Goal: Information Seeking & Learning: Learn about a topic

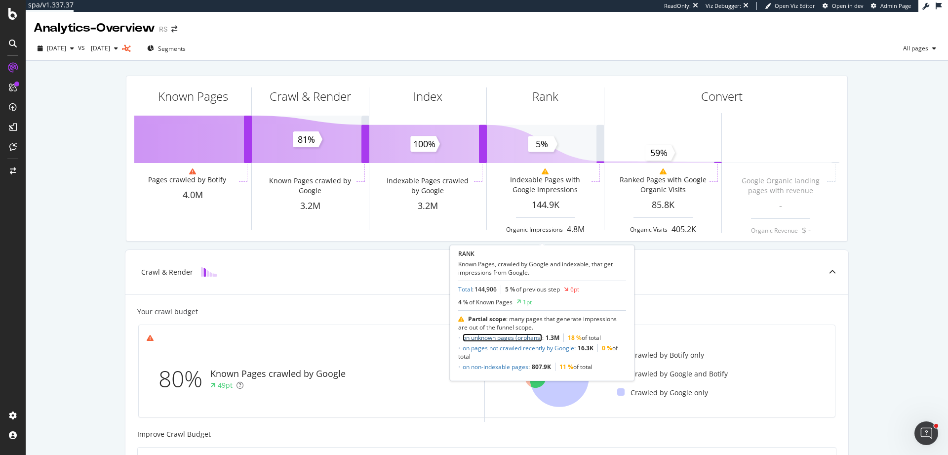
click at [517, 338] on link "on unknown pages (orphans)" at bounding box center [503, 337] width 80 height 8
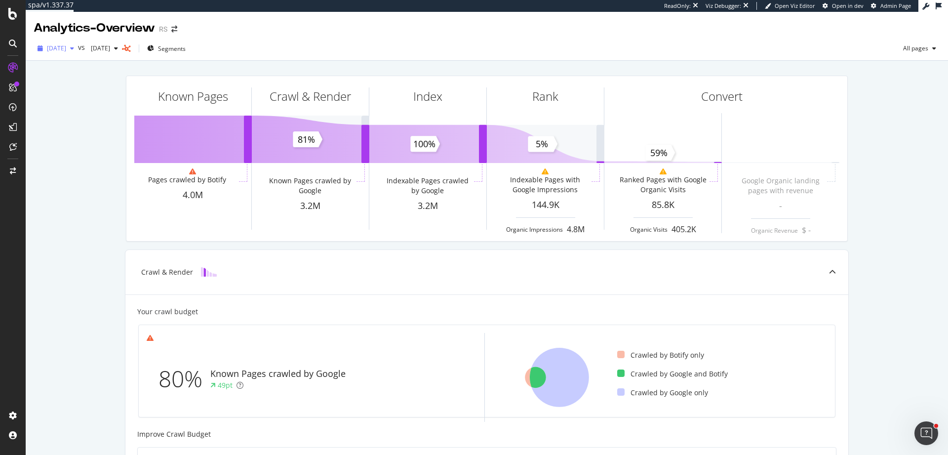
click at [62, 48] on span "[DATE]" at bounding box center [56, 48] width 19 height 8
click at [83, 97] on div "2025 Aug. 2nd" at bounding box center [74, 93] width 53 height 9
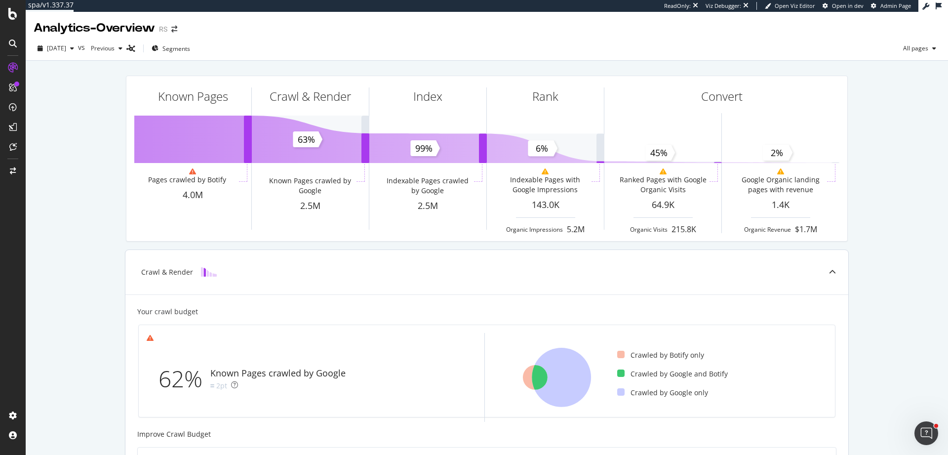
click at [802, 165] on span at bounding box center [781, 158] width 118 height 165
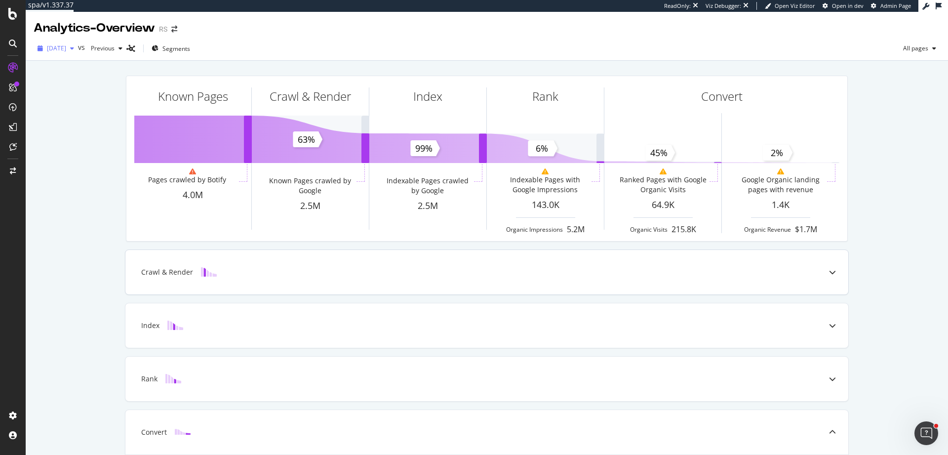
click at [66, 50] on span "2025 Aug. 2nd" at bounding box center [56, 48] width 19 height 8
click at [100, 87] on div "2025 Sep. 20th 4.0M URLs" at bounding box center [92, 84] width 88 height 9
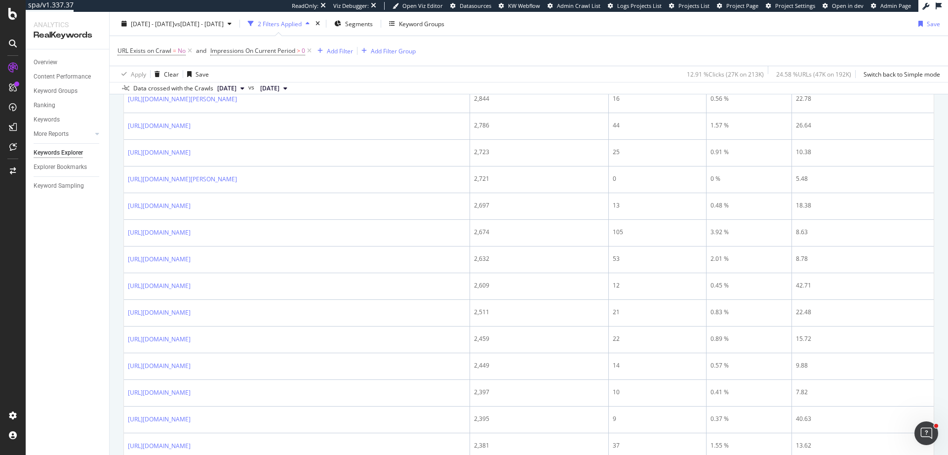
scroll to position [1311, 0]
